Goal: Check status: Check status

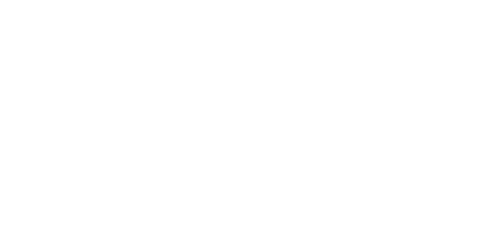
select select
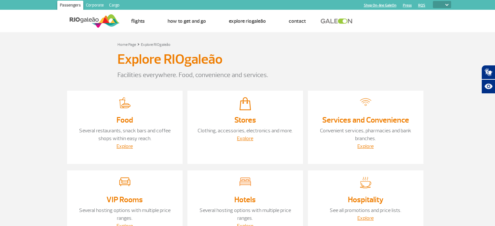
click at [93, 19] on img at bounding box center [95, 21] width 50 height 16
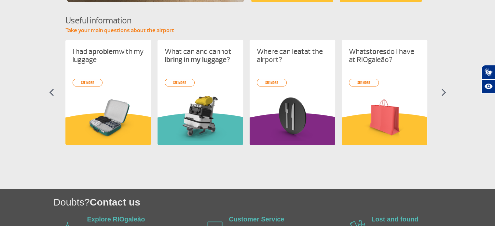
scroll to position [329, 0]
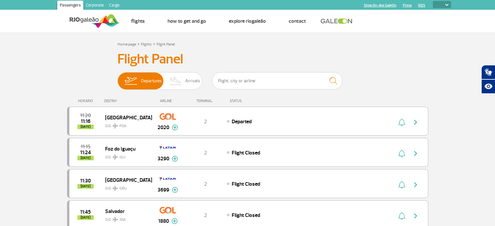
select select
click at [242, 83] on input "text" at bounding box center [277, 80] width 130 height 17
type input "curitiba"
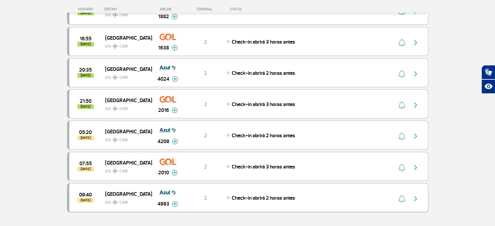
scroll to position [33, 0]
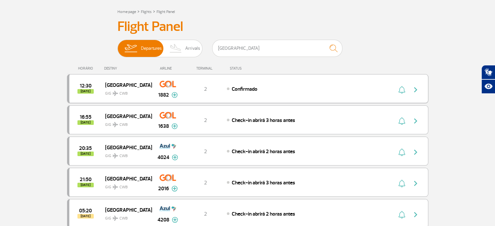
click at [174, 95] on img at bounding box center [175, 95] width 6 height 6
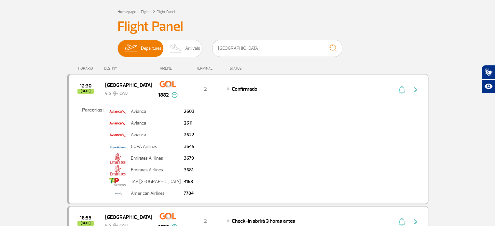
click at [177, 94] on img at bounding box center [175, 95] width 6 height 6
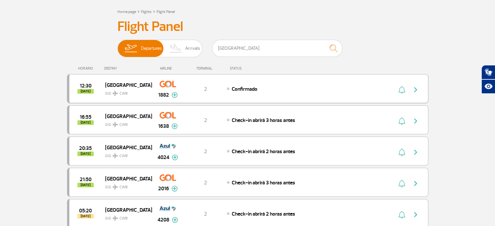
click at [245, 88] on span "Confirmado" at bounding box center [245, 89] width 26 height 7
